Goal: Obtain resource: Obtain resource

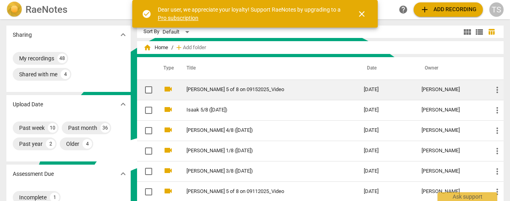
scroll to position [216, 0]
click at [212, 93] on td "[PERSON_NAME] 5 of 8 on 09152025_Video" at bounding box center [267, 89] width 181 height 20
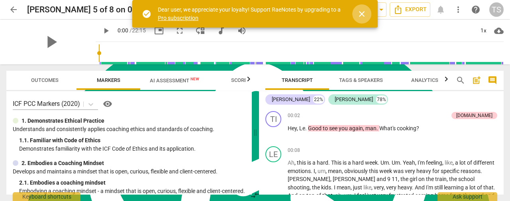
click at [365, 16] on span "close" at bounding box center [362, 14] width 10 height 10
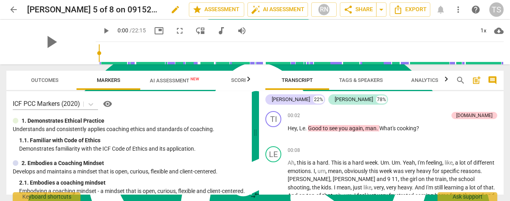
click at [171, 11] on span "edit" at bounding box center [176, 10] width 10 height 10
click at [146, 8] on input "[PERSON_NAME] 5 of 8 on 09152025_Video" at bounding box center [90, 9] width 127 height 15
type input "[PERSON_NAME] 5/8 ([DATE])"
click at [156, 9] on span "done" at bounding box center [161, 10] width 10 height 10
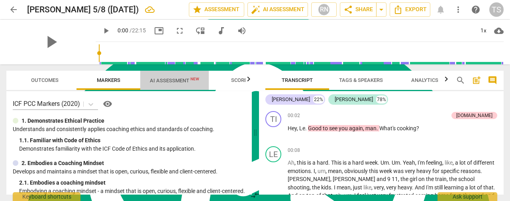
click at [168, 79] on span "AI Assessment New" at bounding box center [174, 80] width 49 height 6
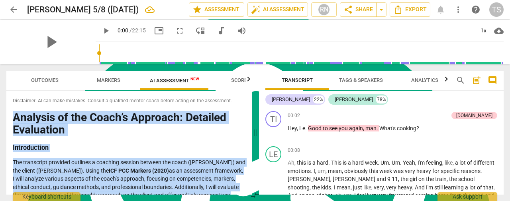
drag, startPoint x: 80, startPoint y: 186, endPoint x: 12, endPoint y: 117, distance: 97.0
type textarea "Loremips do sit Ametc’a Elitsedd: Eiusmodt Incididunt Utlaboreetdo Mag aliquaen…"
click at [12, 117] on div "Disclaimer: AI can make mistakes. Consult a qualified mentor coach before actin…" at bounding box center [129, 142] width 246 height 103
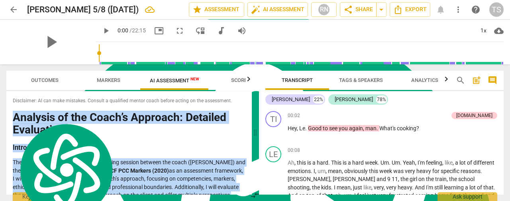
copy div "Loremips do sit Ametc’a Elitsedd: Eiusmodt Incididunt Utlaboreetdo Mag aliquaen…"
click at [403, 7] on span "Export" at bounding box center [409, 10] width 33 height 10
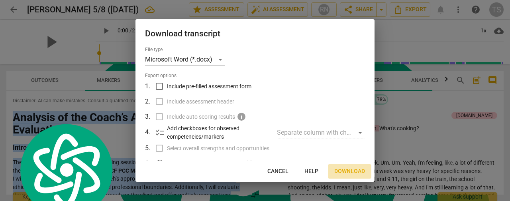
click at [338, 173] on span "Download" at bounding box center [349, 171] width 31 height 8
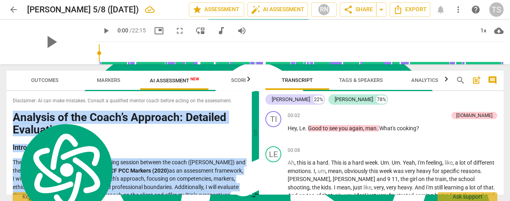
click at [16, 11] on span "arrow_back" at bounding box center [14, 10] width 10 height 10
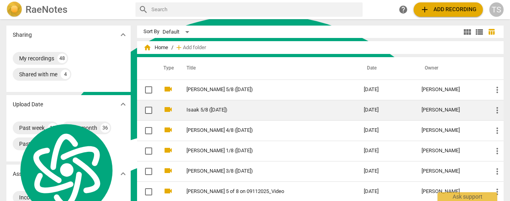
click at [204, 111] on link "Isaak 5/8 ([DATE])" at bounding box center [261, 110] width 149 height 6
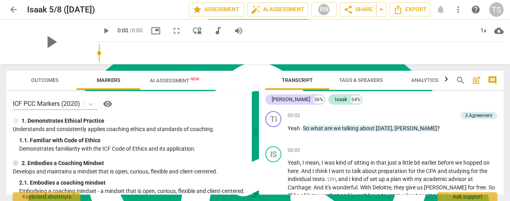
click at [161, 39] on div "arrow_back Isaak 5/8 ([DATE]) edit star Assessment auto_fix_high AI Assessment …" at bounding box center [255, 100] width 510 height 201
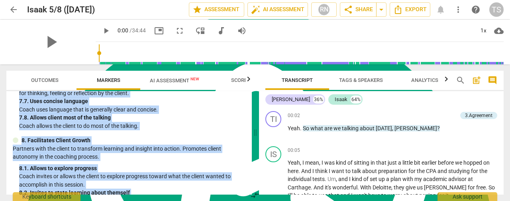
scroll to position [746, 0]
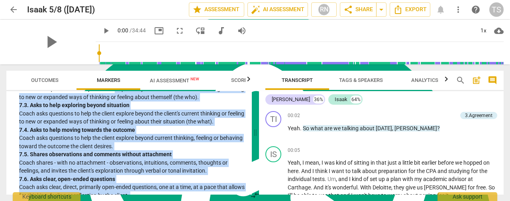
drag, startPoint x: 204, startPoint y: 185, endPoint x: 116, endPoint y: 107, distance: 118.1
click at [116, 107] on div "ICF PCC Markers (2020) visibility 1. Demonstrates Ethical Practice Understands …" at bounding box center [129, 142] width 246 height 103
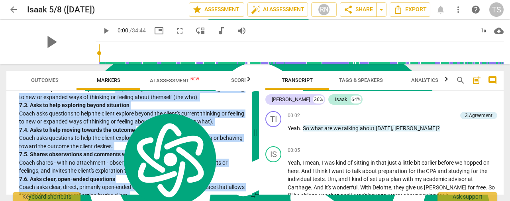
click at [152, 79] on span "AI Assessment New" at bounding box center [174, 80] width 49 height 6
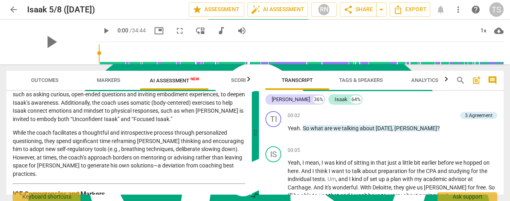
scroll to position [0, 0]
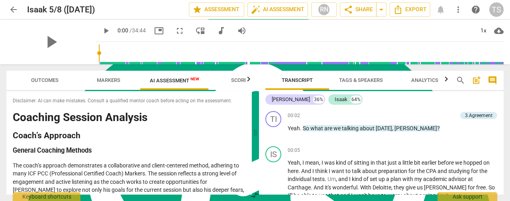
drag, startPoint x: 215, startPoint y: 184, endPoint x: 14, endPoint y: 118, distance: 211.0
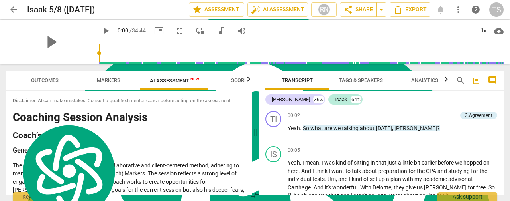
copy div "Loremips Dolorsi Ametcons Adipi’e Seddoeiu Tempori Utlabore Etdolor Mag aliqu’e…"
click at [401, 10] on icon "Export" at bounding box center [398, 9] width 6 height 9
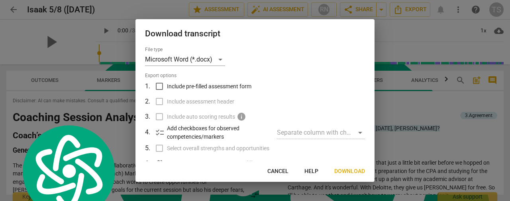
click at [348, 171] on span "Download" at bounding box center [349, 171] width 31 height 8
